Goal: Information Seeking & Learning: Learn about a topic

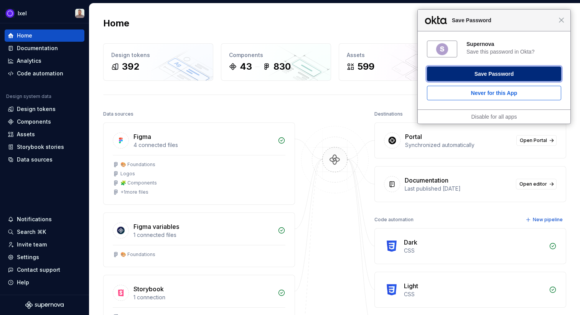
click at [523, 77] on button "Save Password" at bounding box center [494, 74] width 134 height 15
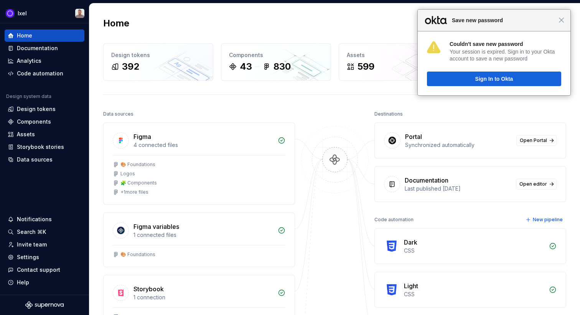
click at [558, 26] on div "Close Save new password" at bounding box center [493, 21] width 153 height 22
click at [562, 24] on div "Close Save new password" at bounding box center [493, 21] width 153 height 22
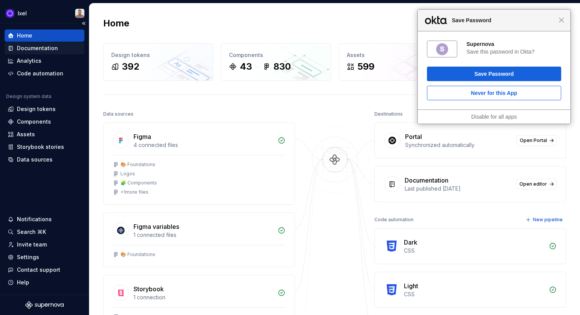
click at [28, 50] on div "Documentation" at bounding box center [37, 48] width 41 height 8
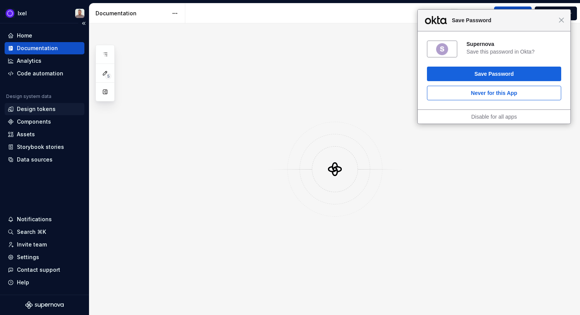
click at [38, 111] on div "Design tokens" at bounding box center [36, 109] width 39 height 8
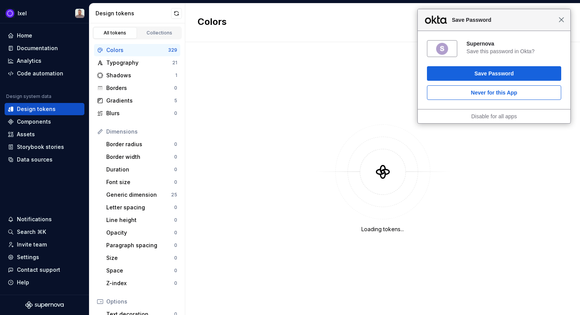
click at [561, 21] on span "Close" at bounding box center [561, 20] width 6 height 6
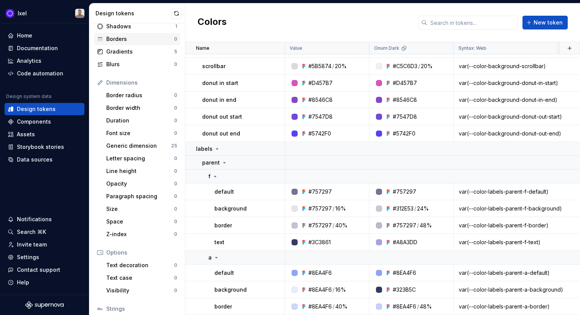
scroll to position [62, 0]
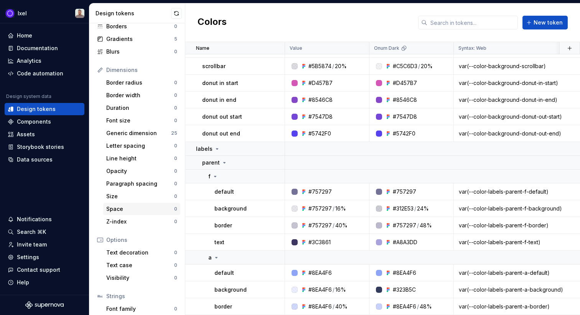
click at [127, 214] on div "Space 0" at bounding box center [141, 209] width 77 height 12
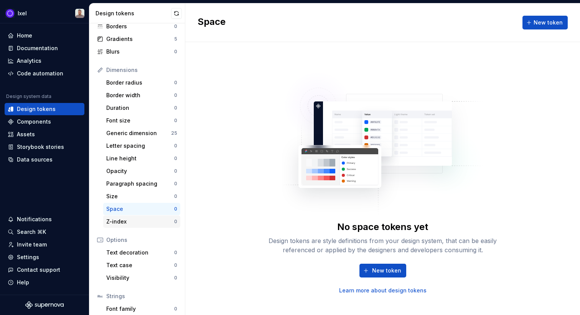
click at [127, 220] on div "Z-index" at bounding box center [140, 222] width 68 height 8
click at [139, 130] on div "Generic dimension" at bounding box center [138, 134] width 65 height 8
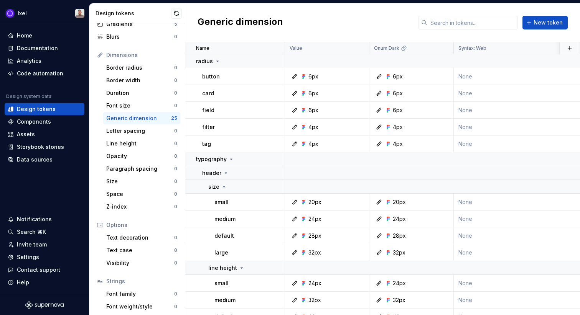
scroll to position [73, 0]
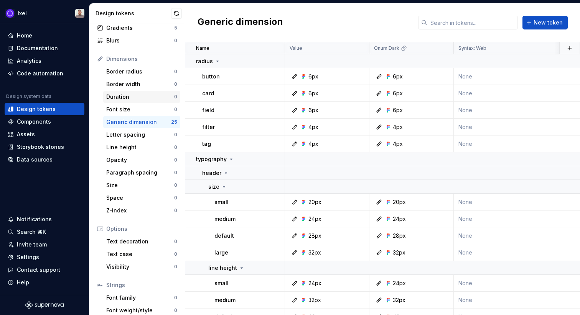
click at [128, 93] on div "Duration" at bounding box center [140, 97] width 68 height 8
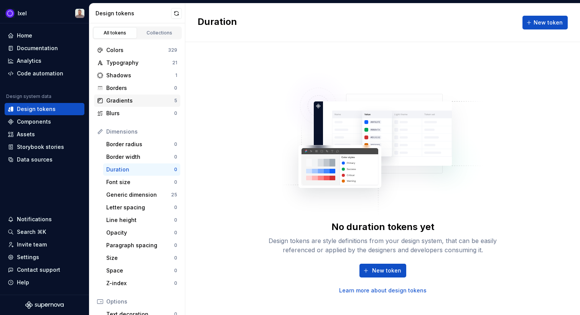
click at [140, 103] on div "Gradients" at bounding box center [140, 101] width 68 height 8
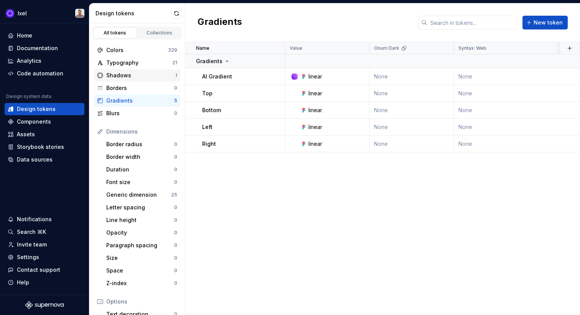
click at [139, 73] on div "Shadows" at bounding box center [140, 76] width 69 height 8
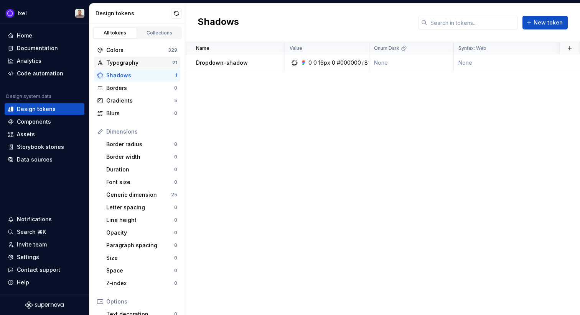
click at [142, 65] on div "Typography" at bounding box center [139, 63] width 66 height 8
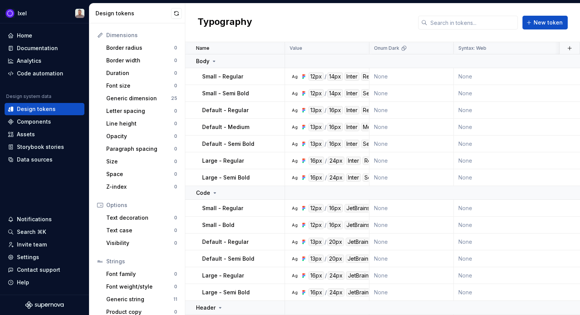
scroll to position [97, 0]
click at [124, 297] on div "Generic string" at bounding box center [139, 300] width 67 height 8
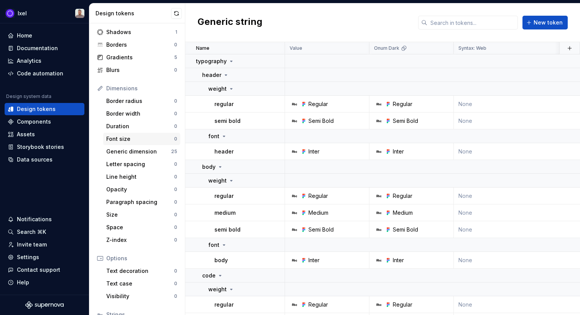
scroll to position [104, 0]
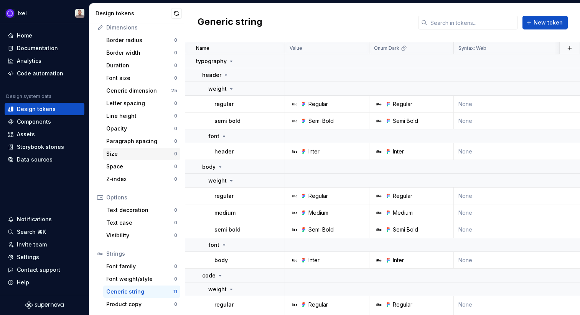
click at [135, 155] on div "Size" at bounding box center [140, 154] width 68 height 8
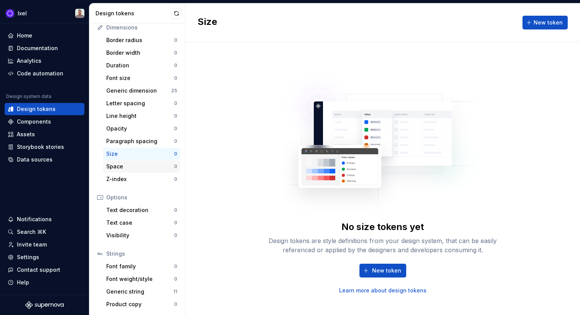
click at [131, 166] on div "Space" at bounding box center [140, 167] width 68 height 8
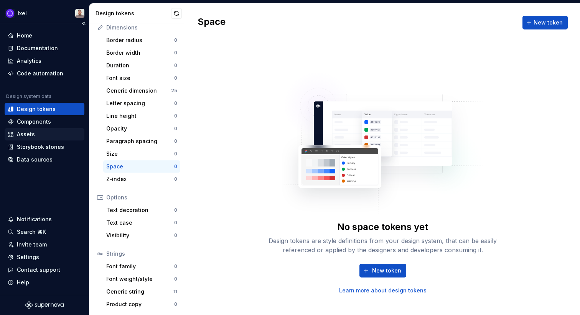
click at [50, 138] on div "Assets" at bounding box center [45, 135] width 74 height 8
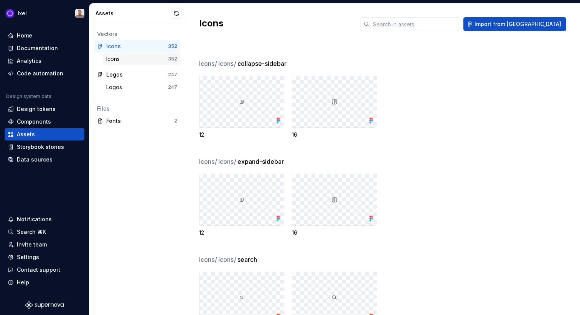
click at [152, 59] on div "Icons" at bounding box center [137, 59] width 62 height 8
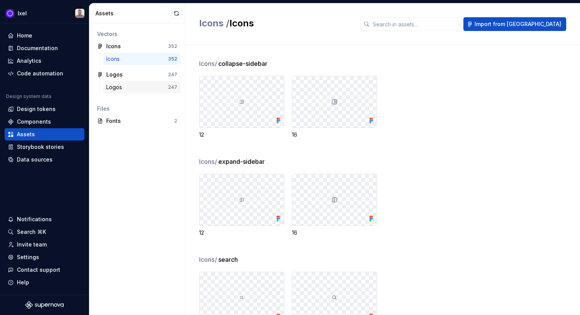
click at [146, 85] on div "Logos" at bounding box center [137, 88] width 62 height 8
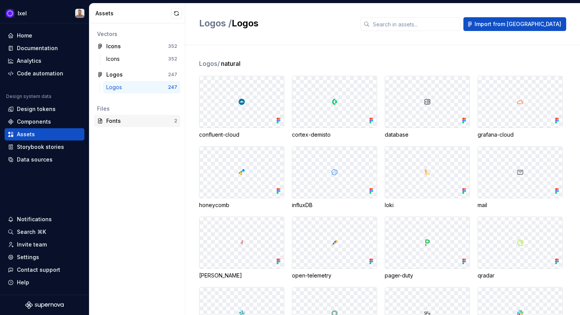
click at [135, 123] on div "Fonts" at bounding box center [140, 121] width 68 height 8
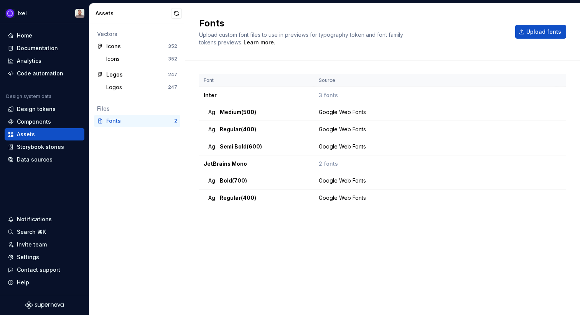
click at [152, 186] on div "Vectors Icons 352 Icons 352 Logos 247 Logos 247 Files Fonts 2" at bounding box center [136, 169] width 95 height 292
click at [139, 86] on div "Logos" at bounding box center [137, 88] width 62 height 8
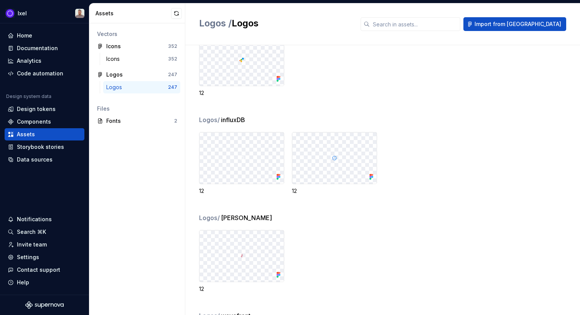
scroll to position [1320, 0]
click at [135, 54] on div "Icons 352" at bounding box center [141, 59] width 77 height 12
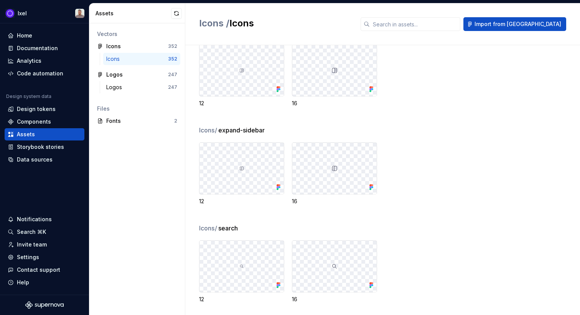
scroll to position [32, 0]
click at [48, 159] on div "Data sources" at bounding box center [35, 160] width 36 height 8
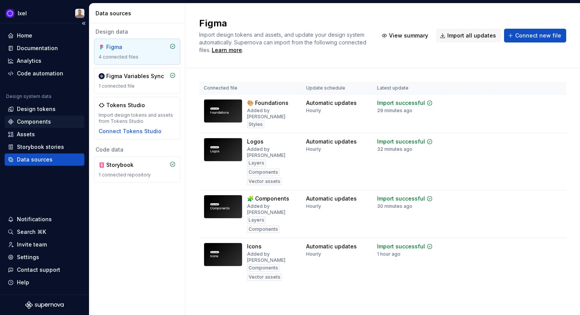
click at [21, 124] on div "Components" at bounding box center [34, 122] width 34 height 8
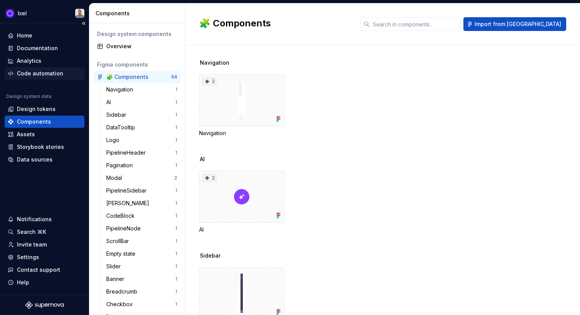
click at [30, 71] on div "Code automation" at bounding box center [40, 74] width 46 height 8
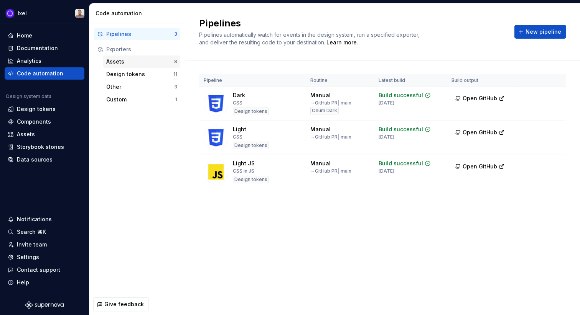
click at [141, 63] on div "Assets" at bounding box center [140, 62] width 68 height 8
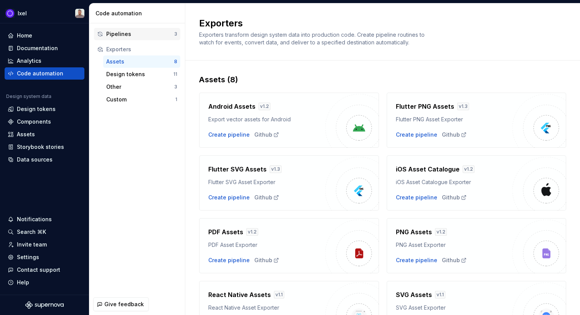
click at [137, 34] on div "Pipelines" at bounding box center [140, 34] width 68 height 8
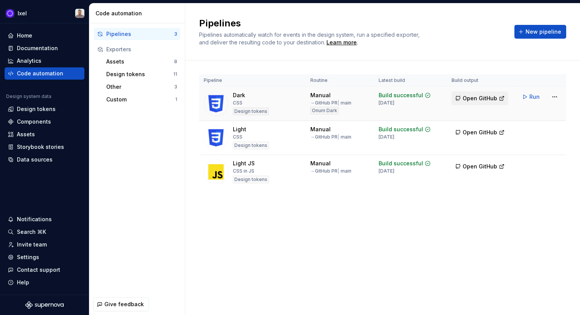
click at [480, 98] on span "Open GitHub" at bounding box center [479, 99] width 34 height 8
